Goal: Information Seeking & Learning: Learn about a topic

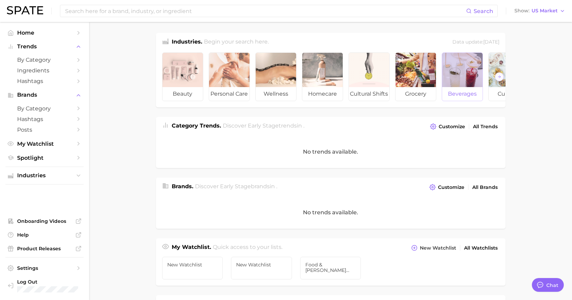
click at [457, 98] on span "beverages" at bounding box center [462, 94] width 40 height 14
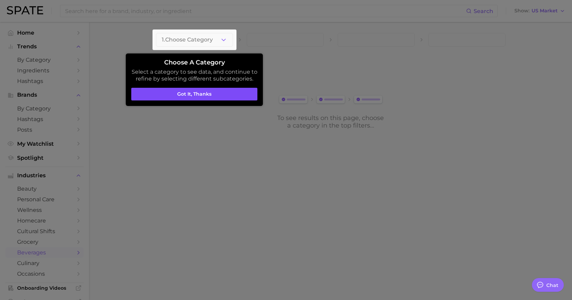
click at [231, 89] on button "Got it, thanks" at bounding box center [194, 94] width 126 height 13
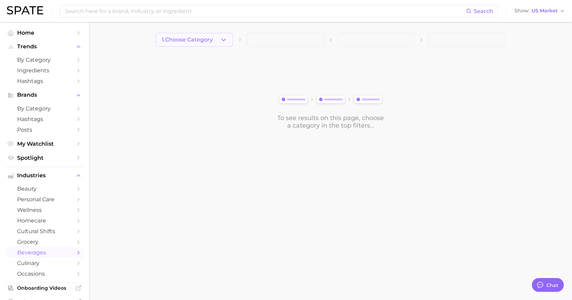
click at [225, 41] on icon "button" at bounding box center [223, 39] width 7 height 7
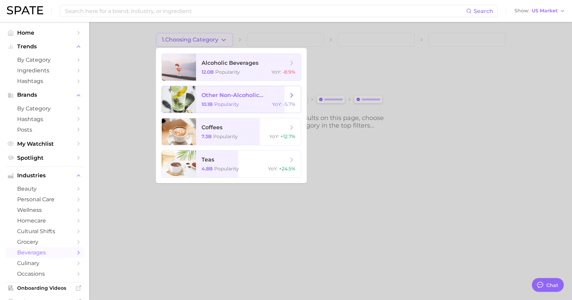
click at [282, 98] on span "other non-alcoholic beverages" at bounding box center [244, 95] width 86 height 7
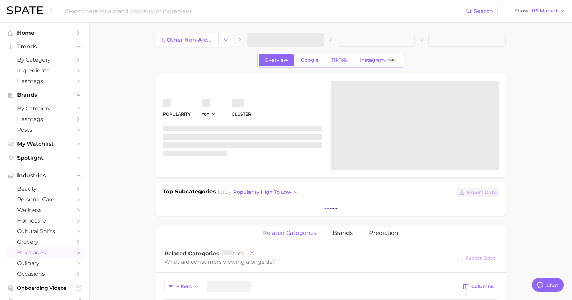
type textarea "x"
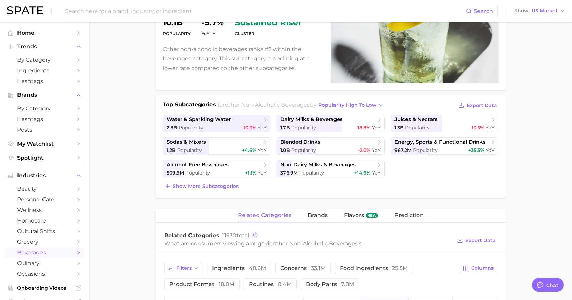
scroll to position [88, 0]
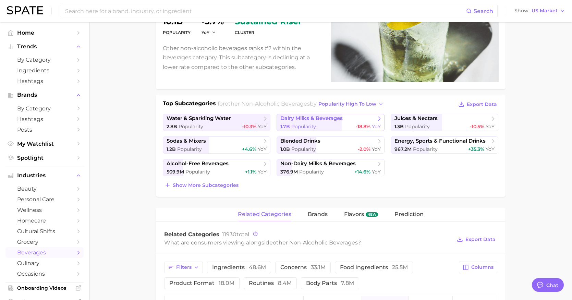
click at [323, 126] on div "1.7b Popularity -18.8% YoY" at bounding box center [330, 126] width 100 height 7
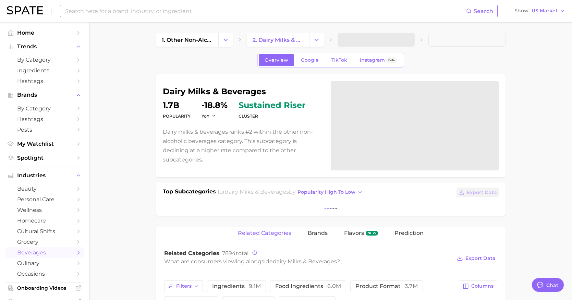
scroll to position [88, 0]
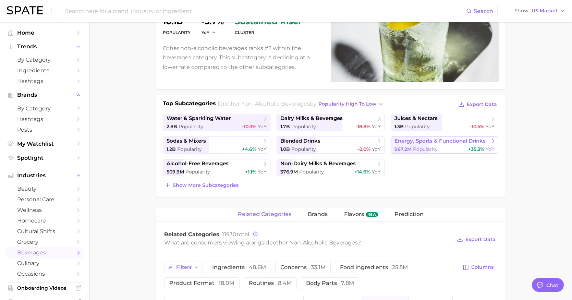
click at [459, 147] on div "967.2m Popularity +35.3% YoY" at bounding box center [444, 149] width 100 height 7
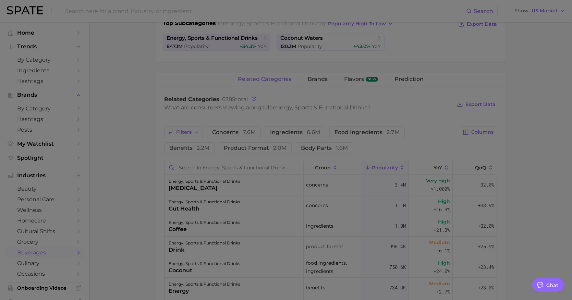
scroll to position [175, 0]
click at [471, 132] on div at bounding box center [286, 163] width 572 height 677
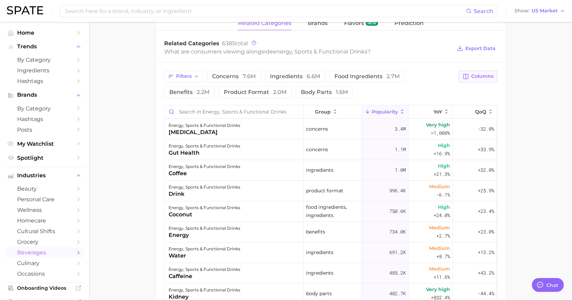
scroll to position [231, 0]
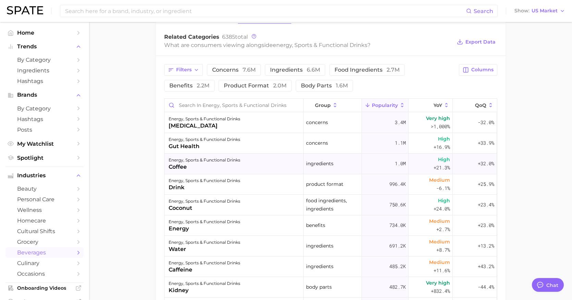
click at [207, 165] on div "coffee" at bounding box center [205, 167] width 72 height 8
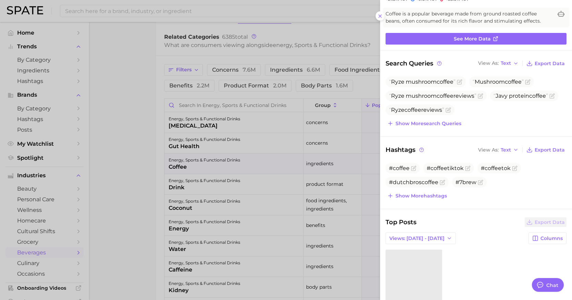
scroll to position [0, 0]
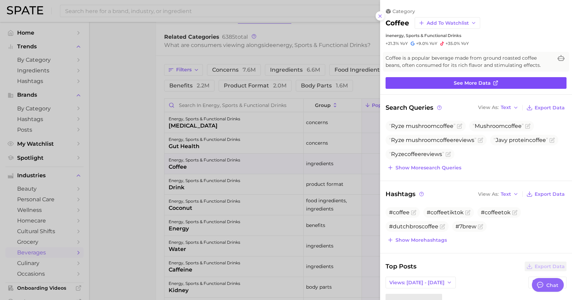
click at [486, 87] on link "See more data" at bounding box center [475, 83] width 181 height 12
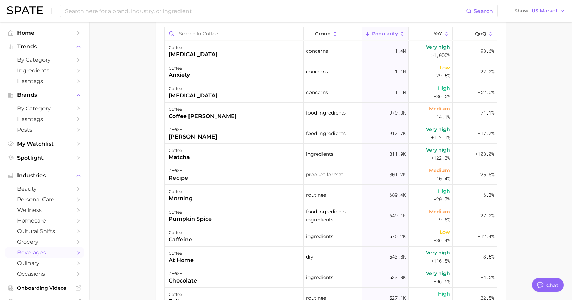
scroll to position [416, 0]
click at [202, 139] on div "coffee creamer" at bounding box center [233, 133] width 139 height 21
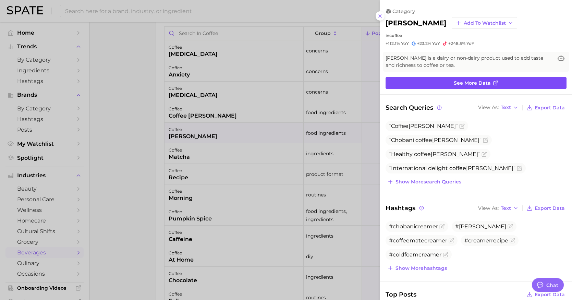
scroll to position [0, 0]
click at [433, 86] on link "See more data" at bounding box center [475, 83] width 181 height 12
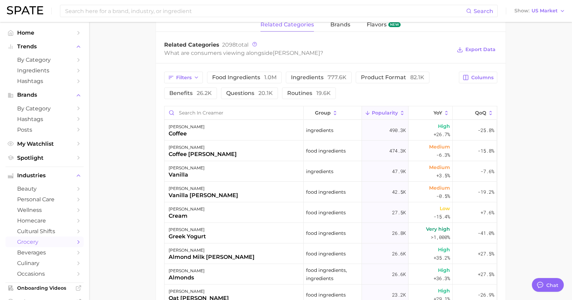
scroll to position [336, 0]
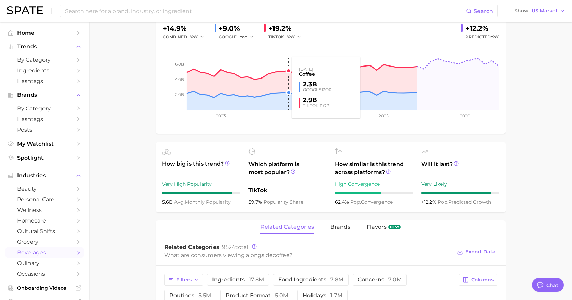
scroll to position [262, 0]
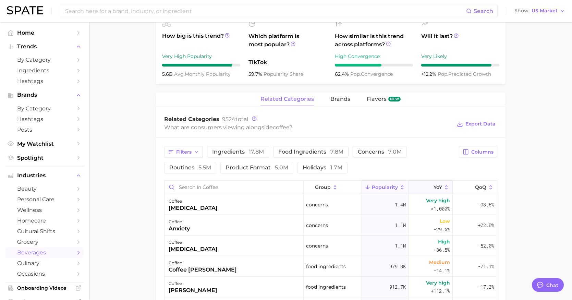
click at [429, 185] on icon at bounding box center [429, 187] width 6 height 6
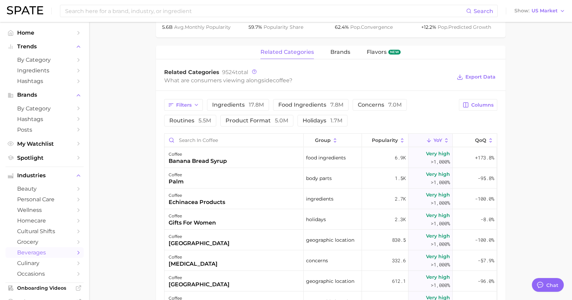
scroll to position [313, 0]
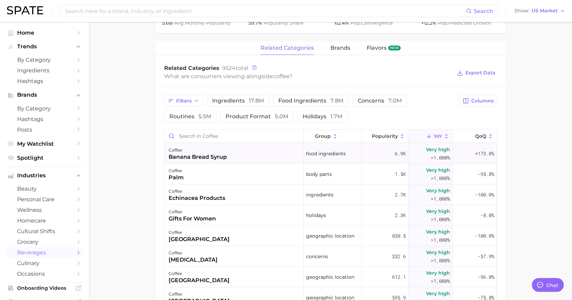
click at [248, 159] on div "coffee banana bread syrup" at bounding box center [233, 153] width 139 height 21
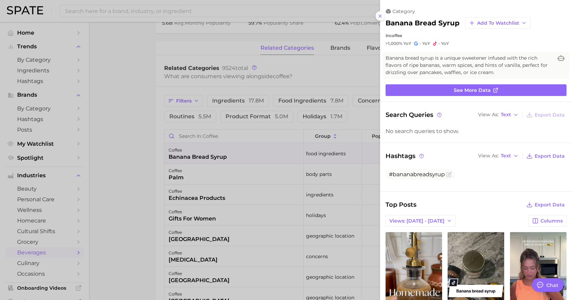
scroll to position [0, 0]
click at [479, 89] on span "See more data" at bounding box center [472, 90] width 37 height 6
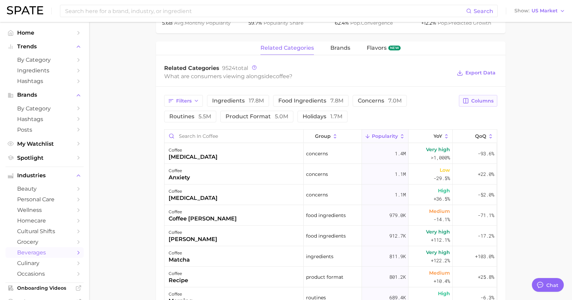
click at [473, 102] on span "Columns" at bounding box center [482, 101] width 22 height 6
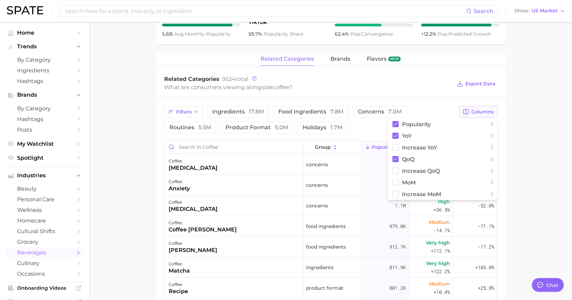
click at [475, 109] on span "Columns" at bounding box center [482, 112] width 22 height 6
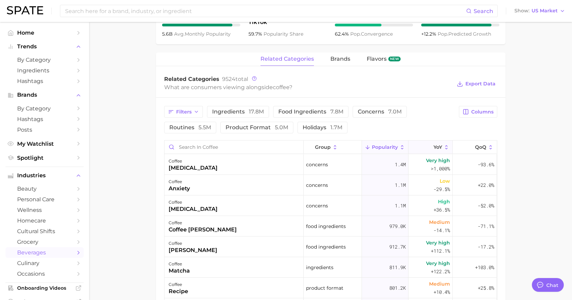
click at [427, 147] on icon at bounding box center [429, 147] width 6 height 6
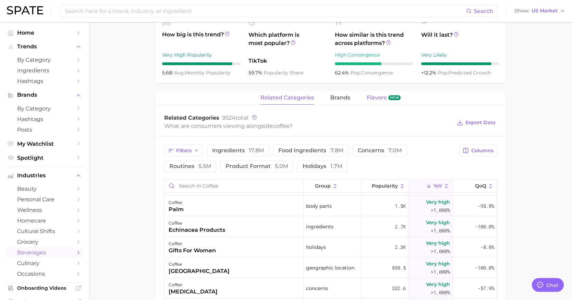
click at [378, 103] on button "Flavors new" at bounding box center [384, 97] width 34 height 13
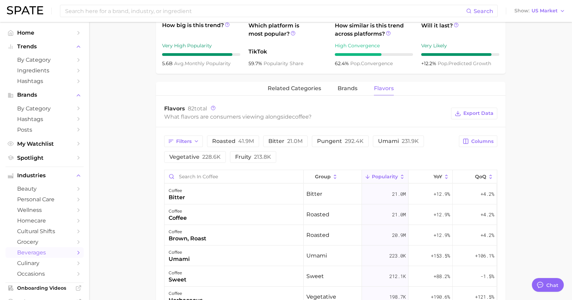
scroll to position [274, 0]
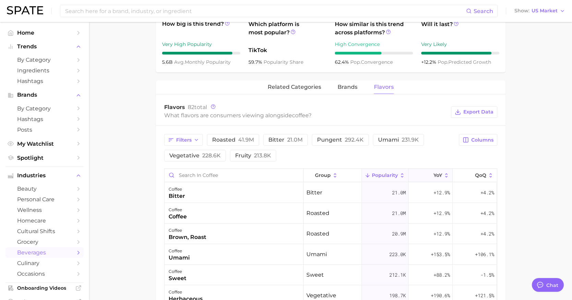
click at [422, 173] on button "YoY" at bounding box center [430, 175] width 44 height 13
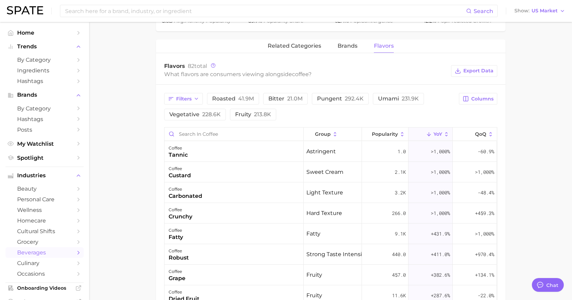
scroll to position [319, 0]
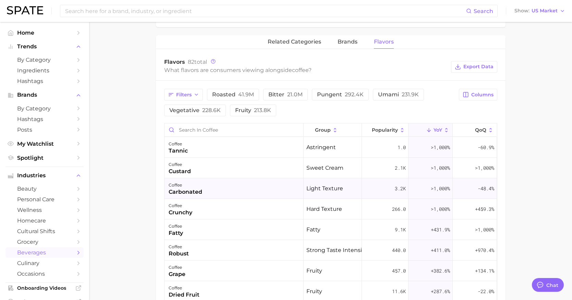
click at [173, 189] on div "carbonated" at bounding box center [186, 192] width 34 height 8
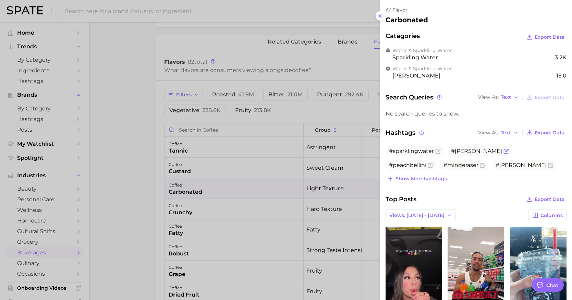
scroll to position [0, 0]
click at [344, 134] on div at bounding box center [286, 150] width 572 height 300
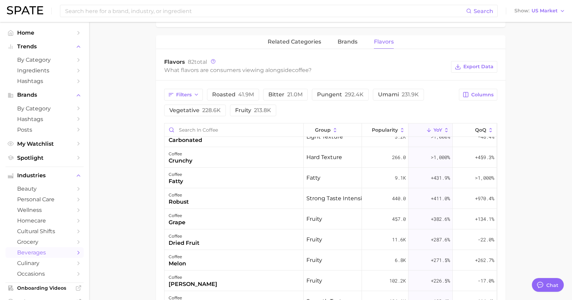
scroll to position [53, 0]
click at [290, 213] on div "coffee grape" at bounding box center [233, 217] width 139 height 21
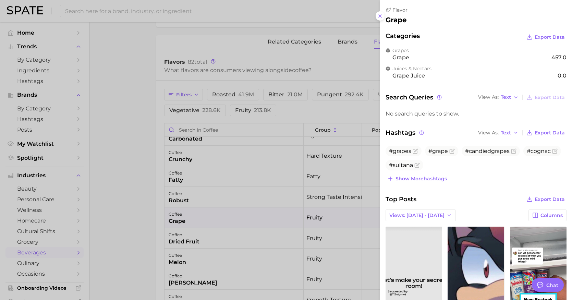
scroll to position [0, 0]
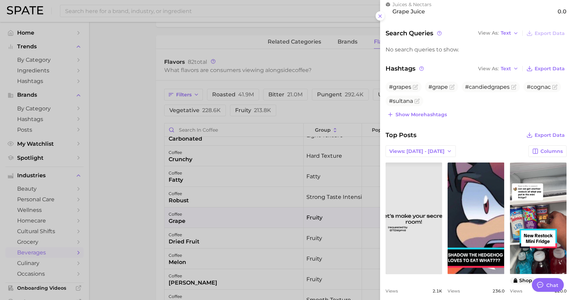
click at [306, 137] on div at bounding box center [286, 150] width 572 height 300
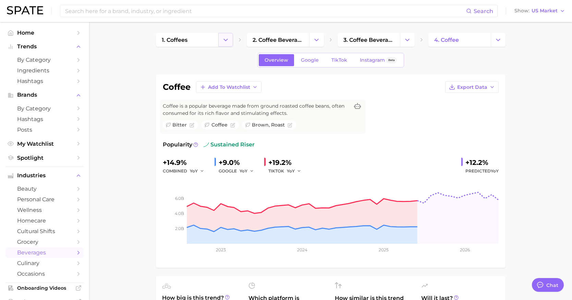
click at [226, 39] on icon "Change Category" at bounding box center [225, 39] width 7 height 7
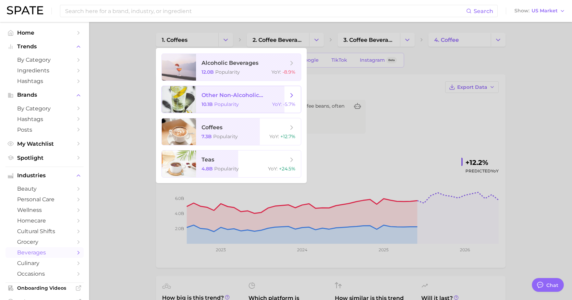
click at [241, 101] on div "10.1b Popularity YoY : -5.7%" at bounding box center [248, 104] width 94 height 6
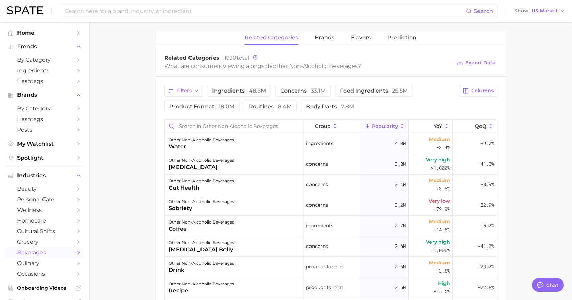
scroll to position [272, 0]
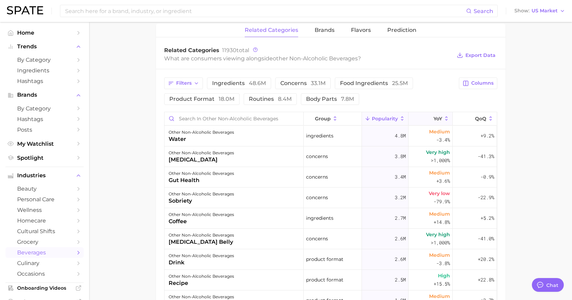
click at [433, 112] on button "YoY" at bounding box center [430, 118] width 44 height 13
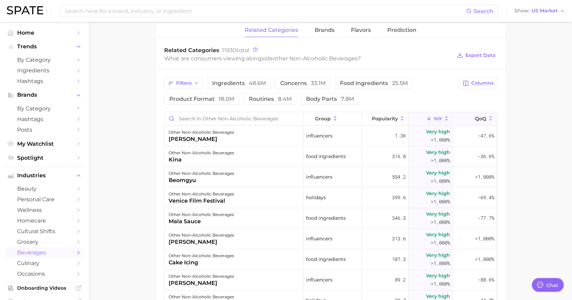
click at [481, 120] on span "QoQ" at bounding box center [480, 118] width 11 height 5
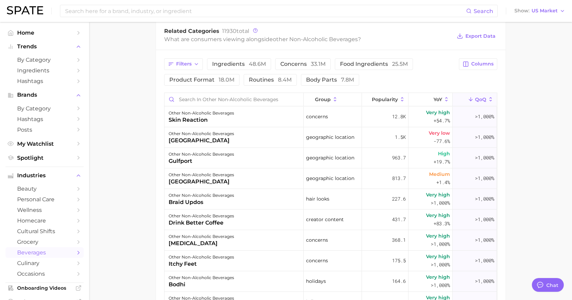
scroll to position [283, 0]
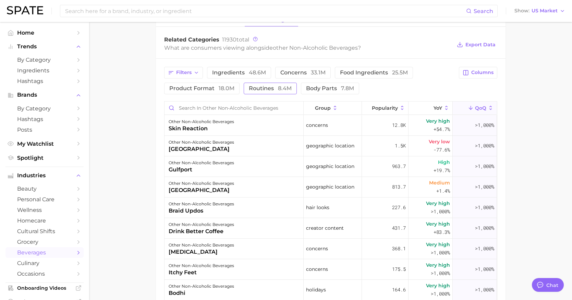
click at [245, 87] on button "routines 8.4m" at bounding box center [270, 89] width 53 height 12
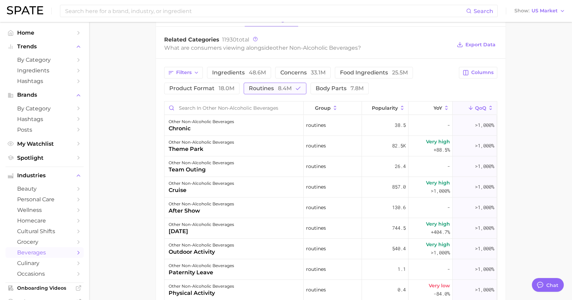
click at [282, 90] on span "8.4m" at bounding box center [285, 88] width 14 height 7
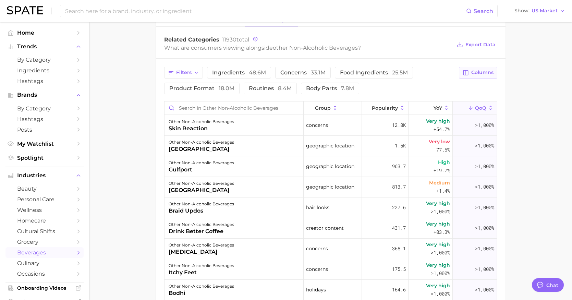
click at [473, 70] on span "Columns" at bounding box center [482, 73] width 22 height 6
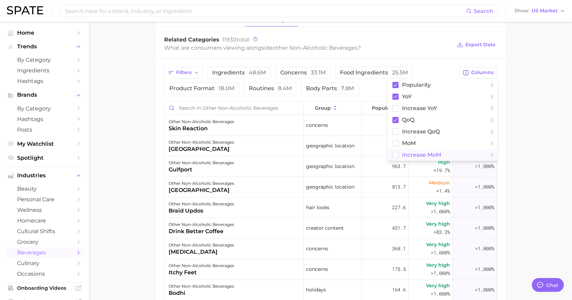
click at [419, 153] on span "Increase MoM" at bounding box center [421, 155] width 39 height 6
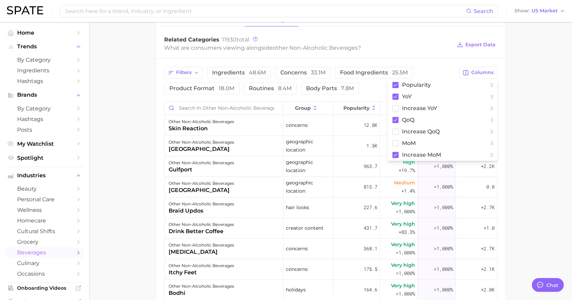
click at [512, 125] on main "1. other non-alcoholic beverages 2. Subcategory Overview Google TikTok Instagra…" at bounding box center [330, 91] width 483 height 704
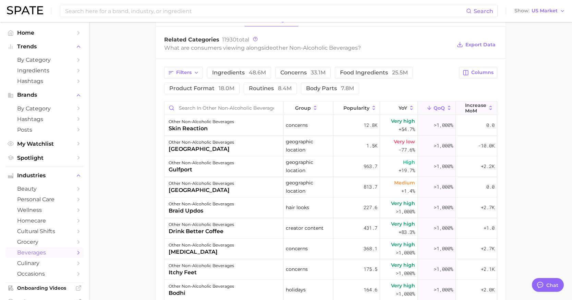
click at [477, 105] on span "Increase MoM" at bounding box center [475, 107] width 21 height 11
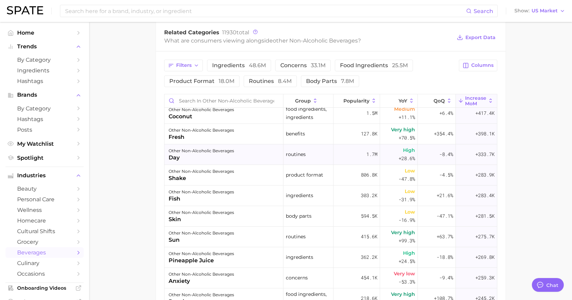
scroll to position [108, 0]
click at [405, 94] on button "YoY" at bounding box center [399, 100] width 38 height 13
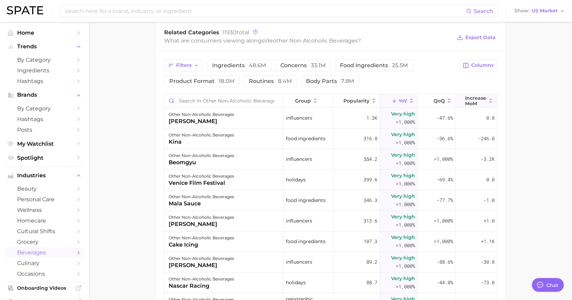
click at [484, 97] on span "Increase MoM" at bounding box center [475, 100] width 21 height 11
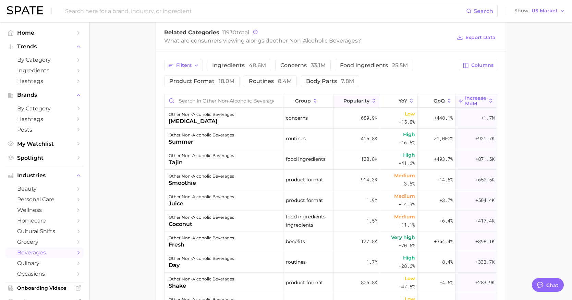
click at [367, 98] on span "Popularity" at bounding box center [356, 100] width 26 height 5
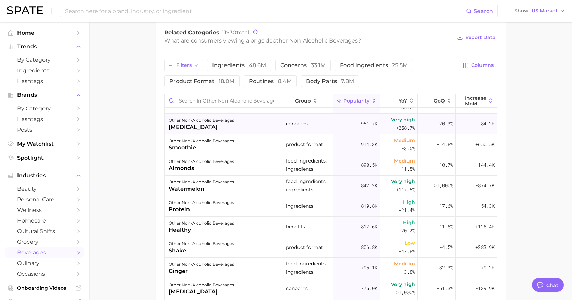
scroll to position [386, 0]
click at [261, 190] on div "other non-alcoholic beverages watermelon" at bounding box center [223, 184] width 119 height 21
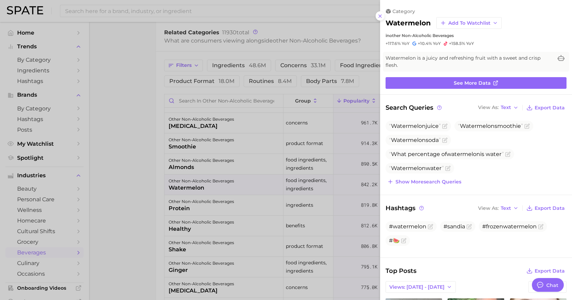
scroll to position [0, 0]
click at [445, 82] on link "See more data" at bounding box center [475, 83] width 181 height 12
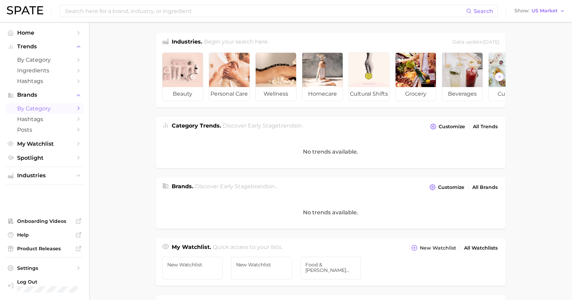
click at [47, 110] on span "by Category" at bounding box center [44, 108] width 55 height 7
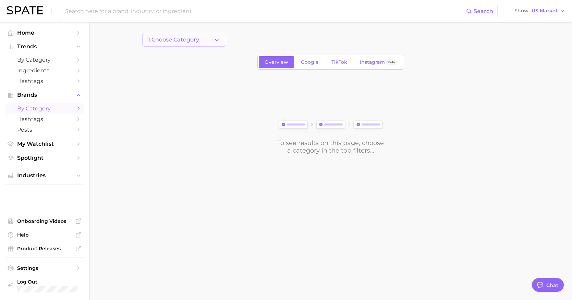
click at [174, 44] on button "1. Choose Category" at bounding box center [184, 40] width 84 height 14
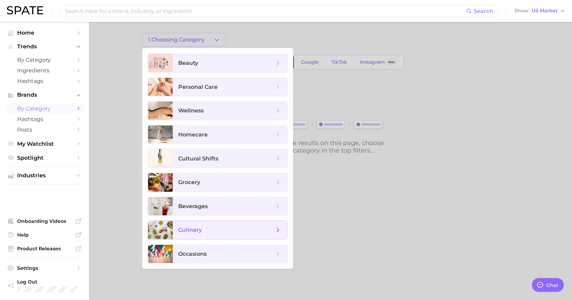
click at [228, 228] on span "culinary" at bounding box center [226, 230] width 96 height 8
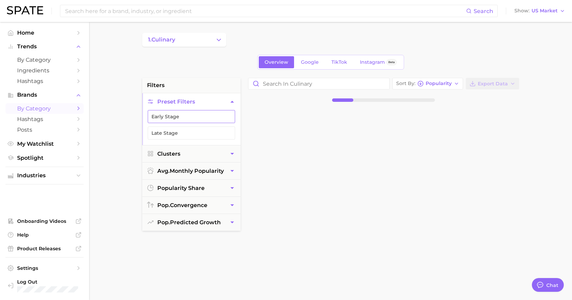
click at [160, 113] on button "Early Stage" at bounding box center [191, 116] width 87 height 13
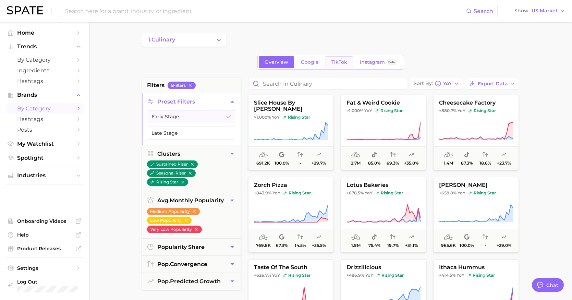
click at [328, 65] on link "TikTok" at bounding box center [338, 62] width 27 height 12
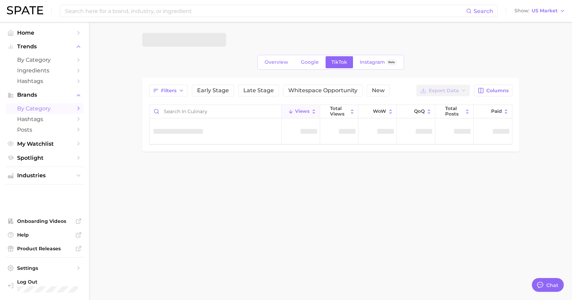
type textarea "x"
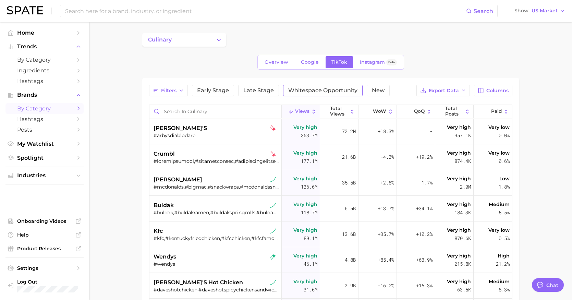
click at [292, 89] on span "Whitespace Opportunity" at bounding box center [322, 90] width 69 height 5
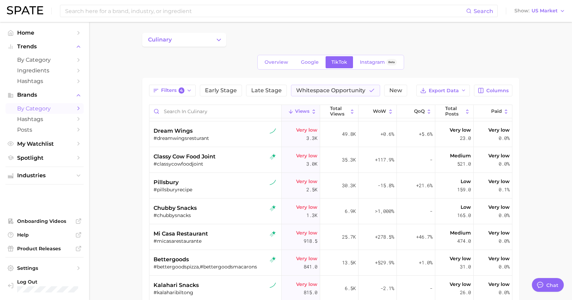
click at [74, 109] on link "by Category" at bounding box center [44, 108] width 78 height 11
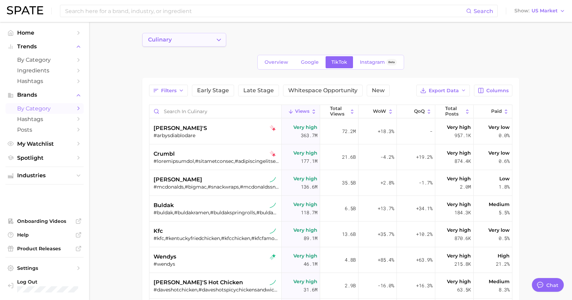
click at [202, 44] on button "culinary" at bounding box center [184, 40] width 84 height 14
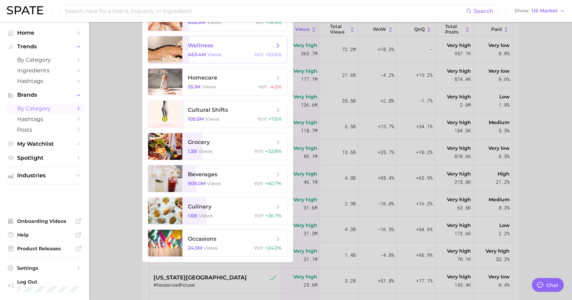
scroll to position [86, 0]
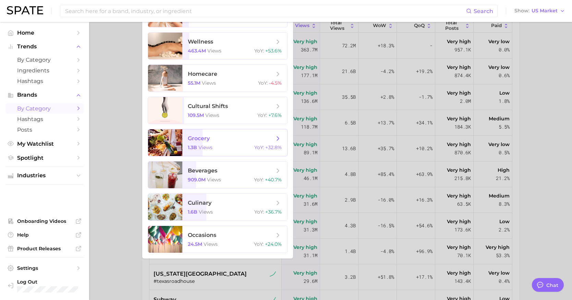
click at [219, 144] on div "1.3b views YoY : +32.8%" at bounding box center [235, 147] width 94 height 6
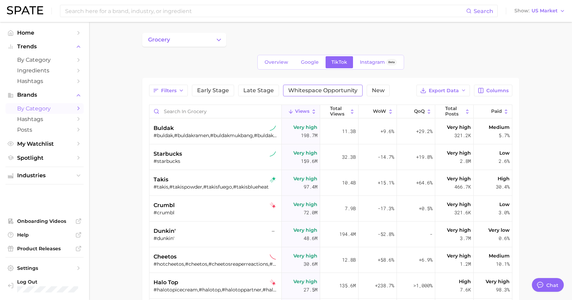
click at [302, 90] on span "Whitespace Opportunity" at bounding box center [322, 90] width 69 height 5
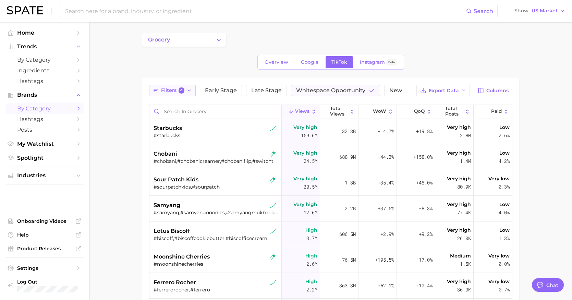
click at [190, 89] on icon "button" at bounding box center [188, 90] width 5 height 5
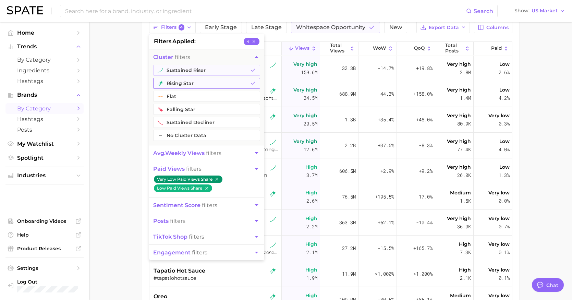
scroll to position [67, 0]
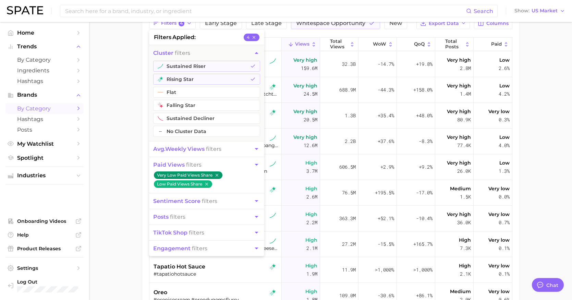
click at [103, 113] on main "grocery Overview Google TikTok Instagram Beta Filters 4 filters applied 4 clust…" at bounding box center [330, 166] width 483 height 423
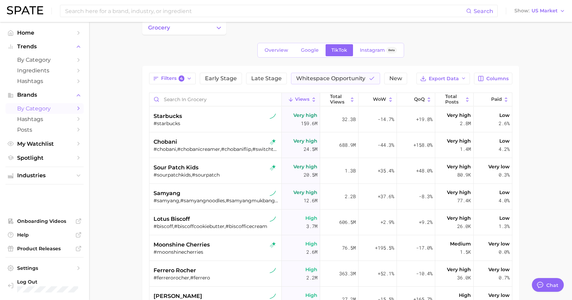
scroll to position [0, 0]
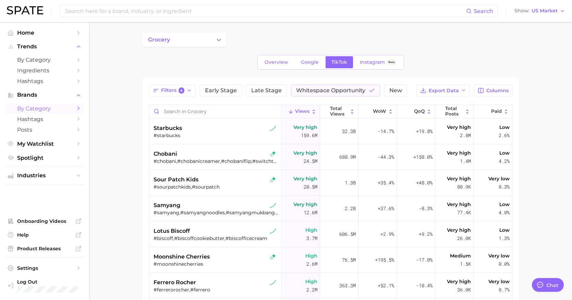
click at [211, 50] on div "grocery Overview Google TikTok Instagram Beta Filters 4 Early Stage Late Stage …" at bounding box center [330, 222] width 377 height 378
click at [208, 42] on button "grocery" at bounding box center [184, 40] width 84 height 14
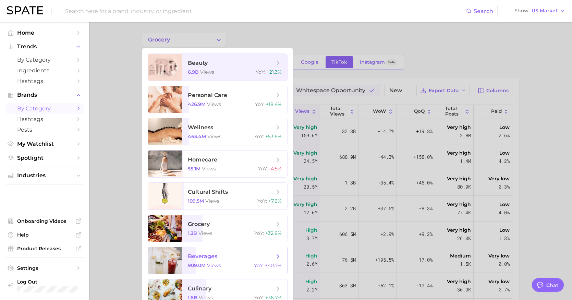
click at [224, 255] on span "beverages" at bounding box center [231, 256] width 86 height 8
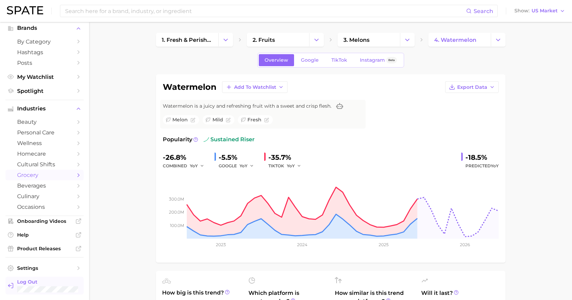
scroll to position [8, 0]
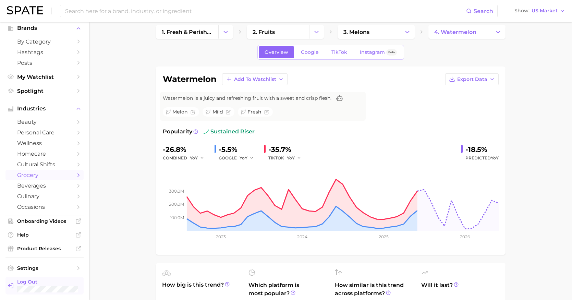
click at [54, 282] on span "Log Out" at bounding box center [47, 281] width 61 height 6
